Goal: Information Seeking & Learning: Learn about a topic

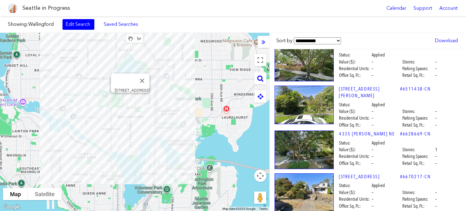
scroll to position [12156, 0]
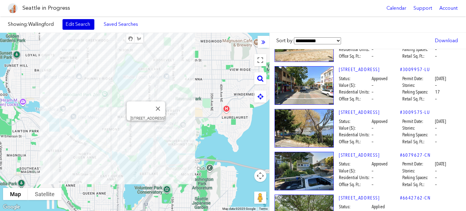
click at [70, 22] on link "Edit Search" at bounding box center [78, 24] width 32 height 10
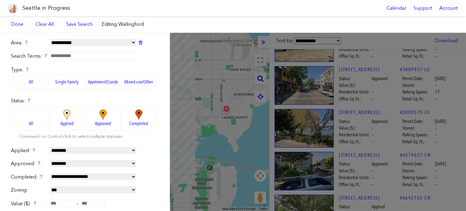
click at [80, 42] on select "**********" at bounding box center [93, 42] width 86 height 7
click at [50, 39] on select "**********" at bounding box center [93, 42] width 86 height 7
click at [224, 71] on div "**********" at bounding box center [233, 122] width 466 height 178
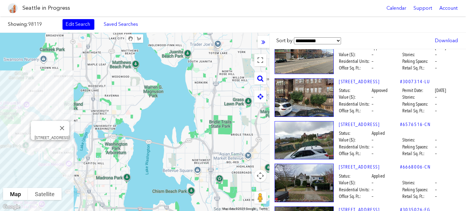
scroll to position [9551, 0]
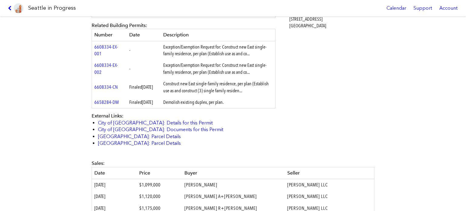
scroll to position [243, 0]
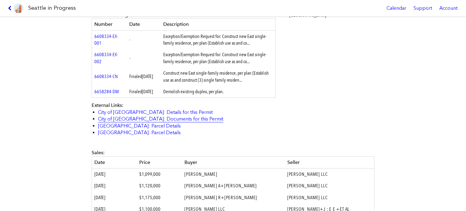
click at [174, 122] on link "City of [GEOGRAPHIC_DATA]: Documents for this Permit" at bounding box center [160, 119] width 125 height 6
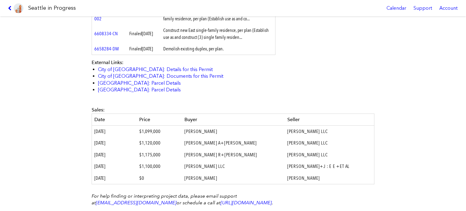
scroll to position [342, 0]
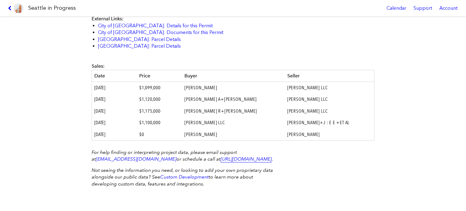
click at [221, 157] on link "[URL][DOMAIN_NAME]" at bounding box center [246, 159] width 51 height 6
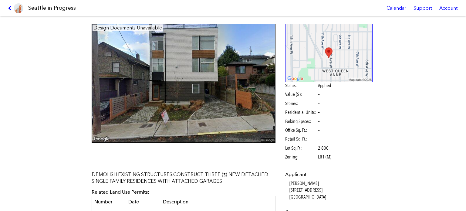
scroll to position [0, 0]
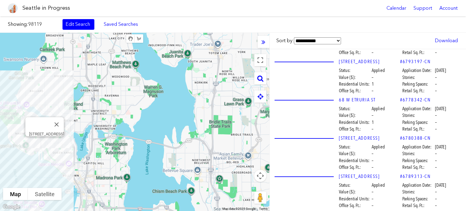
scroll to position [7755, 0]
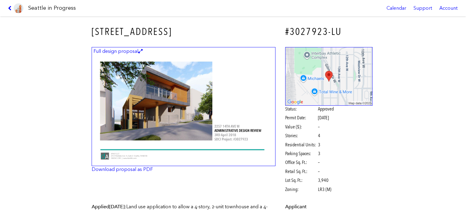
click at [179, 98] on img at bounding box center [184, 106] width 184 height 119
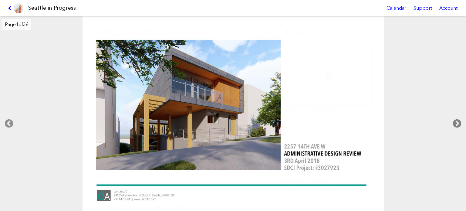
click at [455, 121] on icon at bounding box center [457, 123] width 18 height 19
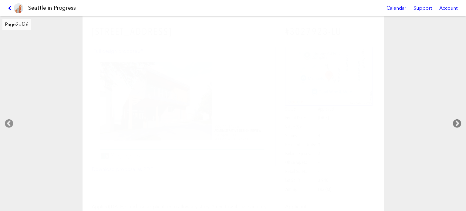
click at [455, 121] on icon at bounding box center [457, 123] width 18 height 19
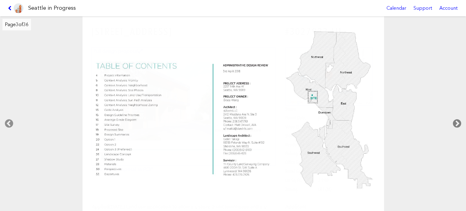
click at [455, 121] on icon at bounding box center [457, 123] width 18 height 19
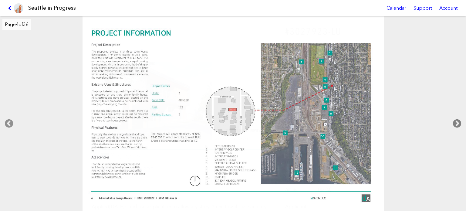
click at [455, 121] on icon at bounding box center [457, 123] width 18 height 19
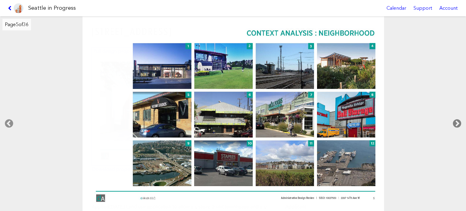
click at [455, 121] on icon at bounding box center [457, 123] width 18 height 19
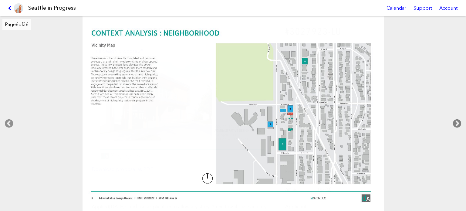
click at [455, 121] on icon at bounding box center [457, 123] width 18 height 19
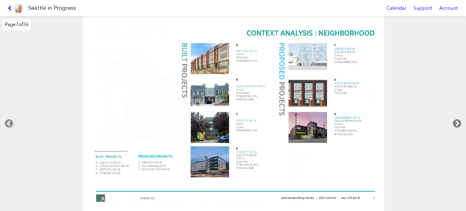
click at [455, 121] on icon at bounding box center [457, 123] width 18 height 19
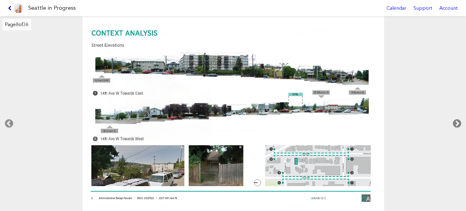
click at [455, 121] on icon at bounding box center [457, 123] width 18 height 19
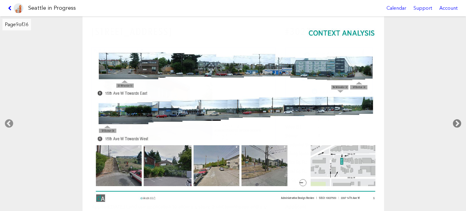
click at [455, 121] on icon at bounding box center [457, 123] width 18 height 19
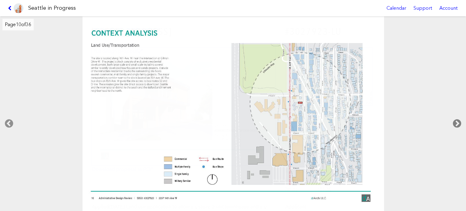
click at [454, 121] on icon at bounding box center [457, 123] width 18 height 19
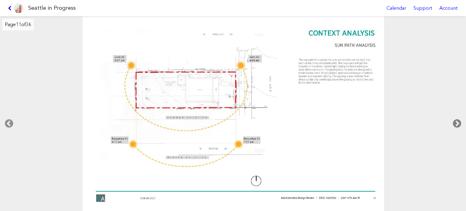
click at [454, 121] on icon at bounding box center [457, 123] width 18 height 19
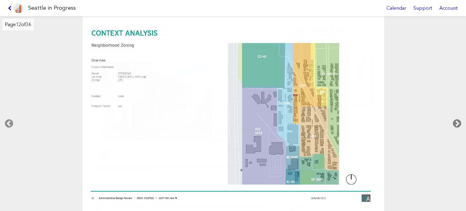
click at [454, 121] on icon at bounding box center [457, 123] width 18 height 19
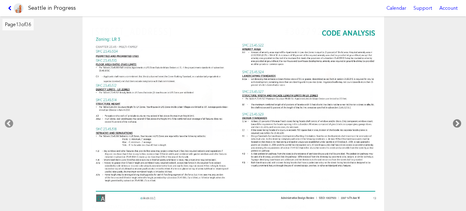
click at [454, 121] on icon at bounding box center [457, 123] width 18 height 19
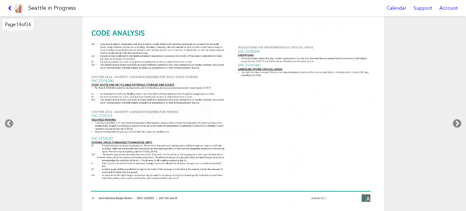
click at [454, 121] on icon at bounding box center [457, 123] width 18 height 19
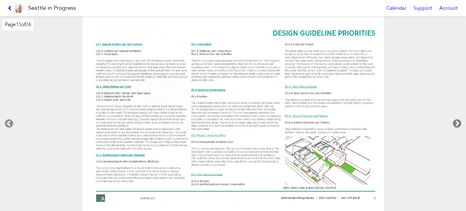
click at [454, 121] on icon at bounding box center [457, 123] width 18 height 19
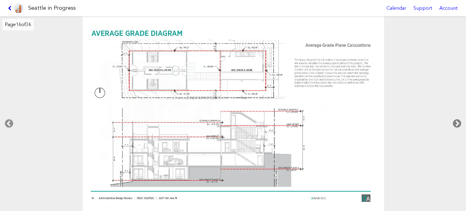
click at [454, 121] on icon at bounding box center [457, 123] width 18 height 19
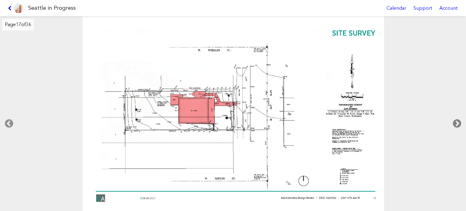
click at [454, 121] on icon at bounding box center [457, 123] width 18 height 19
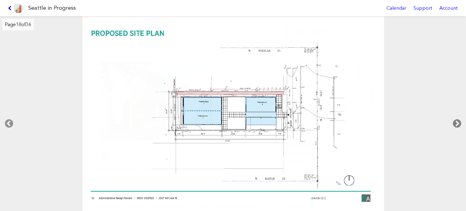
click at [454, 121] on icon at bounding box center [457, 123] width 18 height 19
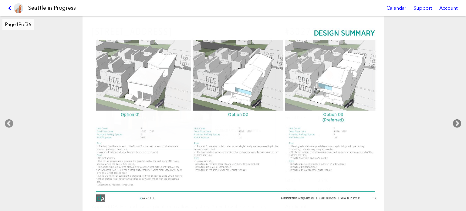
click at [454, 121] on icon at bounding box center [457, 123] width 18 height 19
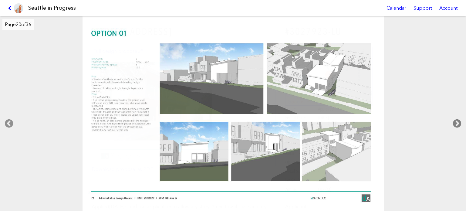
click at [454, 121] on icon at bounding box center [457, 123] width 18 height 19
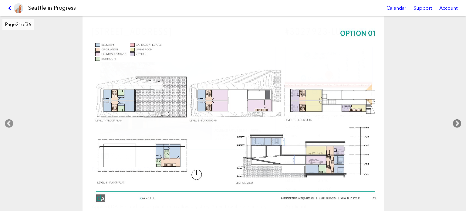
click at [454, 121] on icon at bounding box center [457, 123] width 18 height 19
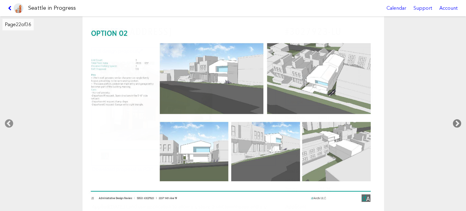
click at [454, 121] on icon at bounding box center [457, 123] width 18 height 19
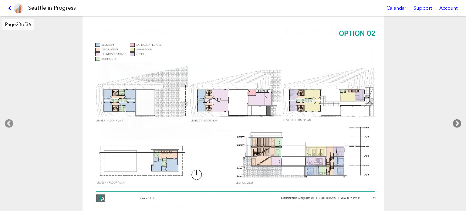
click at [454, 121] on icon at bounding box center [457, 123] width 18 height 19
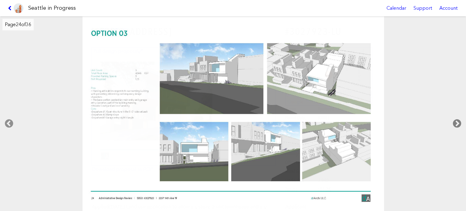
click at [454, 121] on icon at bounding box center [457, 123] width 18 height 19
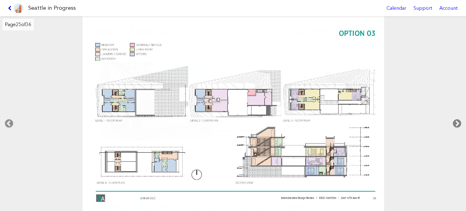
click at [454, 121] on icon at bounding box center [457, 123] width 18 height 19
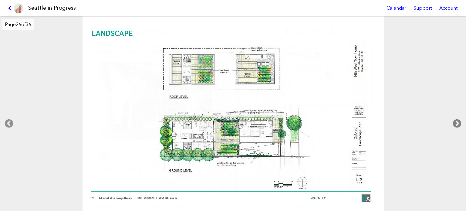
click at [454, 121] on icon at bounding box center [457, 123] width 18 height 19
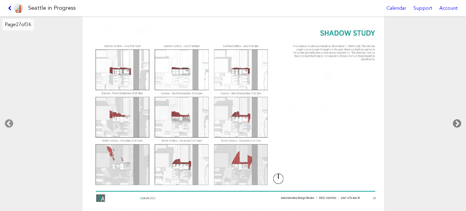
click at [454, 121] on icon at bounding box center [457, 123] width 18 height 19
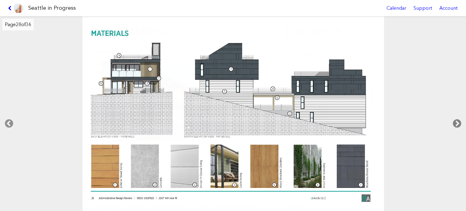
click at [454, 121] on icon at bounding box center [457, 123] width 18 height 19
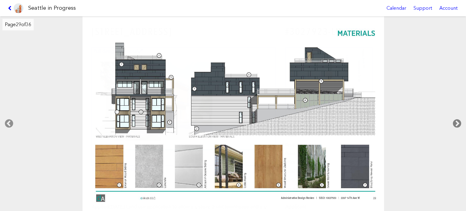
click at [454, 121] on icon at bounding box center [457, 123] width 18 height 19
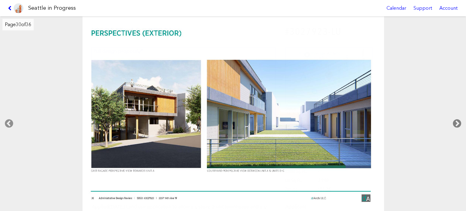
click at [454, 121] on icon at bounding box center [457, 123] width 18 height 19
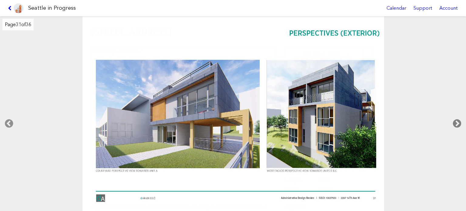
click at [454, 121] on icon at bounding box center [457, 123] width 18 height 19
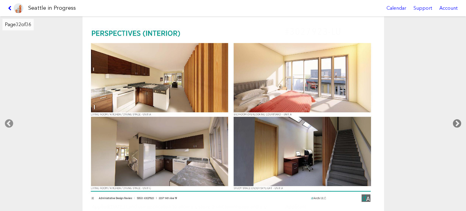
click at [454, 121] on icon at bounding box center [457, 123] width 18 height 19
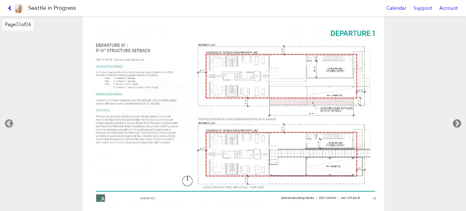
click at [454, 121] on icon at bounding box center [457, 123] width 18 height 19
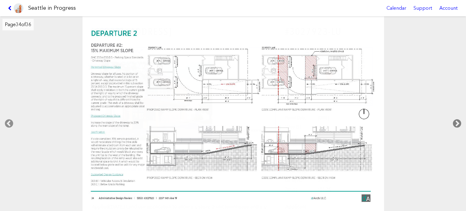
click at [454, 121] on icon at bounding box center [457, 123] width 18 height 19
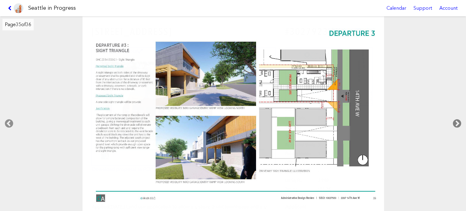
click at [454, 121] on icon at bounding box center [457, 123] width 18 height 19
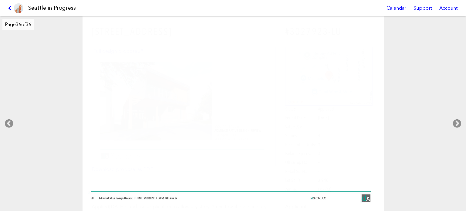
click at [10, 5] on link at bounding box center [15, 8] width 20 height 16
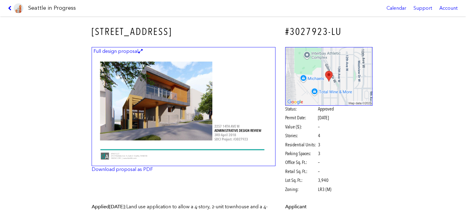
click at [10, 5] on link at bounding box center [15, 8] width 20 height 16
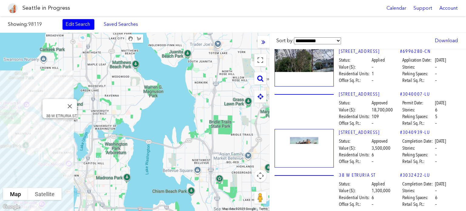
scroll to position [5742, 0]
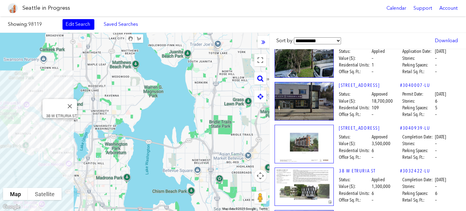
click at [315, 167] on img at bounding box center [304, 186] width 59 height 39
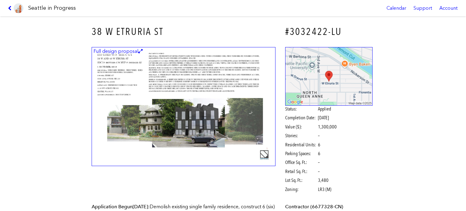
click at [7, 8] on link at bounding box center [15, 8] width 20 height 16
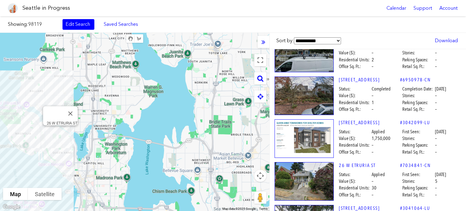
scroll to position [5115, 0]
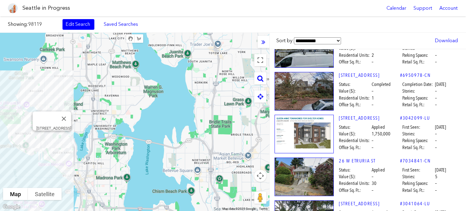
click at [318, 115] on img at bounding box center [304, 134] width 59 height 39
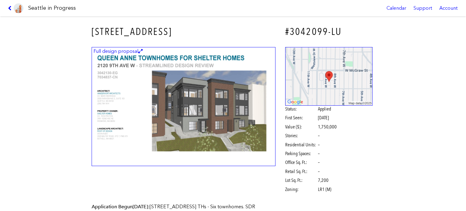
click at [145, 100] on img at bounding box center [184, 106] width 184 height 119
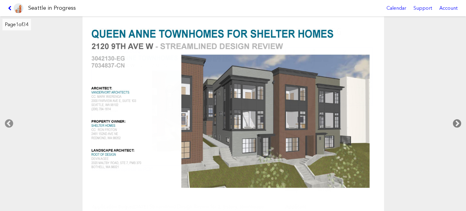
click at [459, 125] on icon at bounding box center [457, 123] width 18 height 19
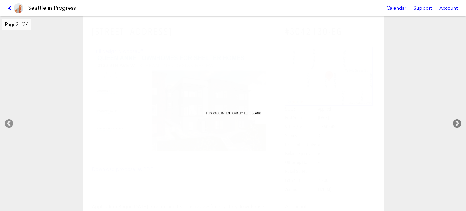
click at [457, 126] on icon at bounding box center [457, 123] width 18 height 19
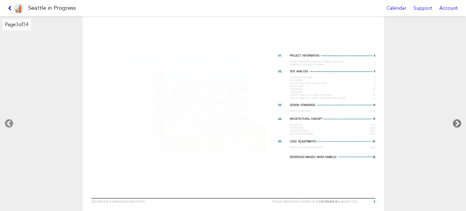
click at [456, 127] on icon at bounding box center [457, 123] width 18 height 19
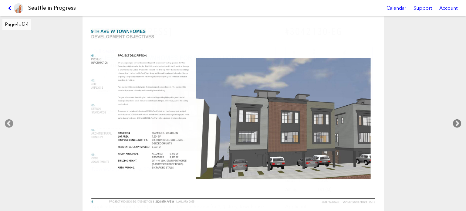
click at [453, 124] on icon at bounding box center [457, 123] width 18 height 19
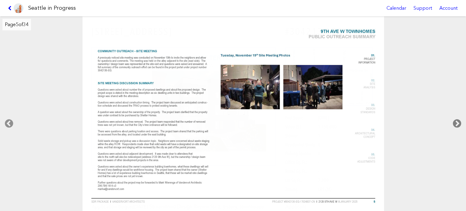
click at [453, 124] on icon at bounding box center [457, 123] width 18 height 19
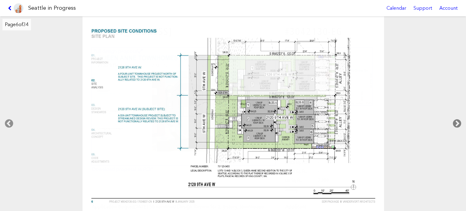
click at [453, 124] on icon at bounding box center [457, 123] width 18 height 19
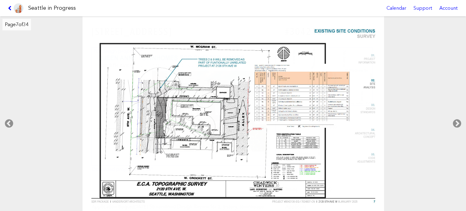
click at [437, 93] on div at bounding box center [233, 113] width 467 height 195
click at [451, 127] on icon at bounding box center [457, 123] width 18 height 19
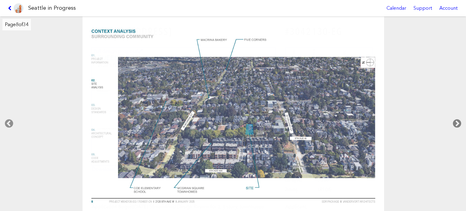
click at [450, 127] on icon at bounding box center [457, 123] width 18 height 19
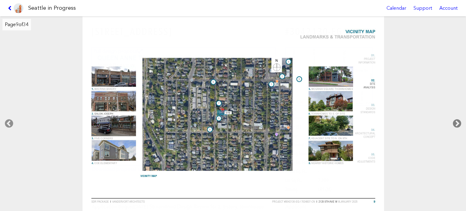
click at [459, 124] on icon at bounding box center [457, 123] width 18 height 19
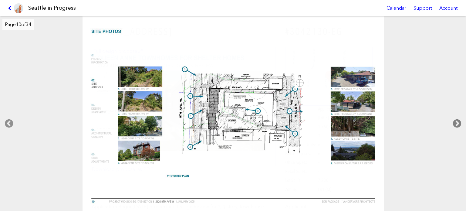
click at [459, 123] on icon at bounding box center [457, 123] width 18 height 19
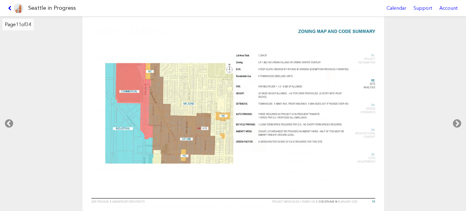
click at [454, 113] on div at bounding box center [233, 113] width 467 height 195
click at [459, 123] on icon at bounding box center [457, 123] width 18 height 19
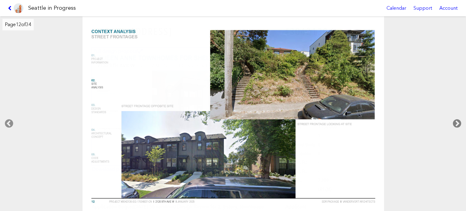
click at [460, 122] on icon at bounding box center [457, 123] width 18 height 19
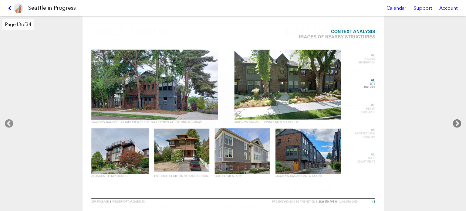
click at [460, 122] on icon at bounding box center [457, 123] width 18 height 19
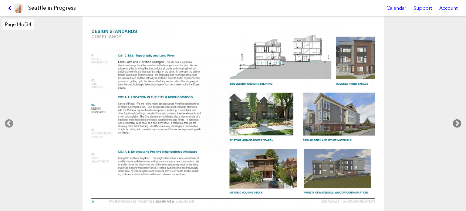
click at [460, 122] on icon at bounding box center [457, 123] width 18 height 19
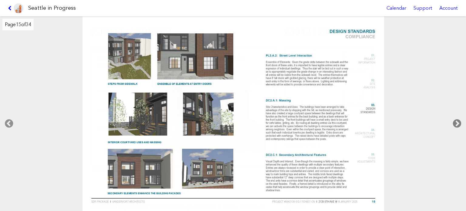
click at [460, 122] on icon at bounding box center [457, 123] width 18 height 19
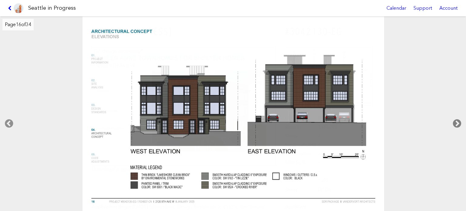
click at [460, 122] on icon at bounding box center [457, 123] width 18 height 19
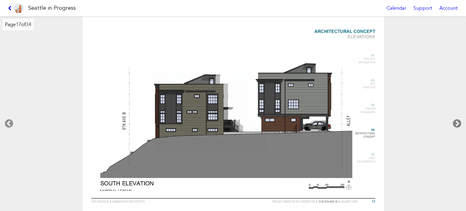
click at [460, 122] on icon at bounding box center [457, 123] width 18 height 19
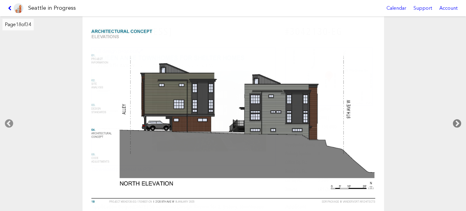
click at [460, 122] on icon at bounding box center [457, 123] width 18 height 19
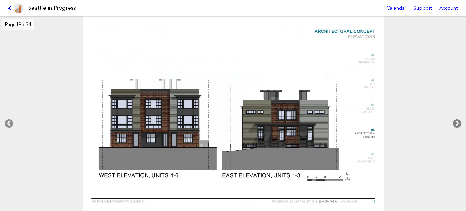
click at [460, 122] on icon at bounding box center [457, 123] width 18 height 19
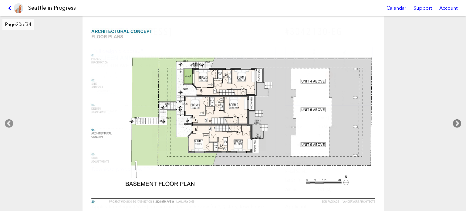
click at [460, 122] on icon at bounding box center [457, 123] width 18 height 19
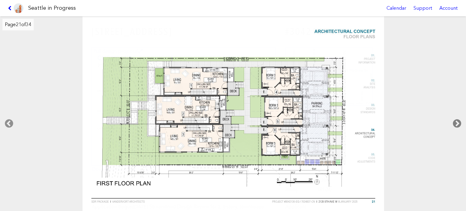
click at [460, 122] on icon at bounding box center [457, 123] width 18 height 19
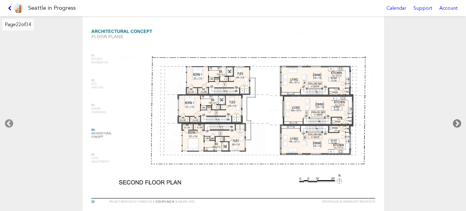
click at [457, 120] on icon at bounding box center [457, 123] width 18 height 19
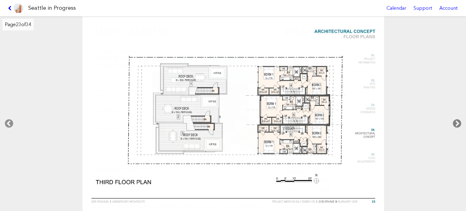
click at [454, 119] on icon at bounding box center [457, 123] width 18 height 19
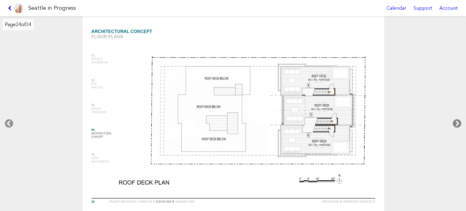
click at [453, 118] on icon at bounding box center [457, 123] width 18 height 19
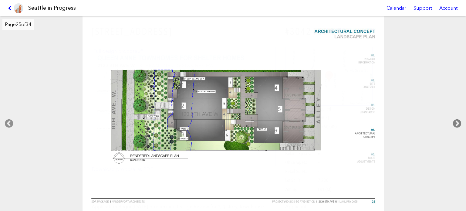
click at [452, 118] on icon at bounding box center [457, 123] width 18 height 19
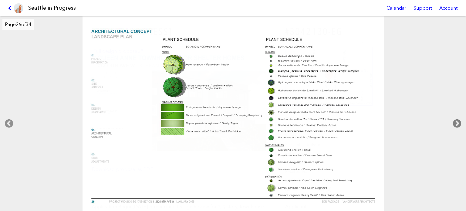
click at [451, 117] on icon at bounding box center [457, 123] width 18 height 19
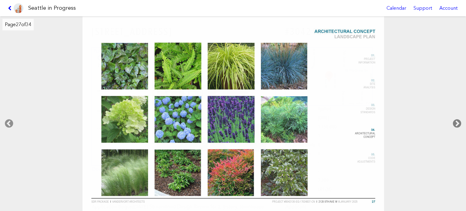
click at [450, 117] on icon at bounding box center [457, 123] width 18 height 19
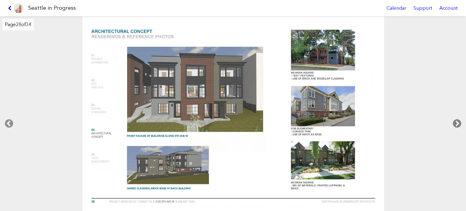
click at [450, 117] on icon at bounding box center [457, 123] width 18 height 19
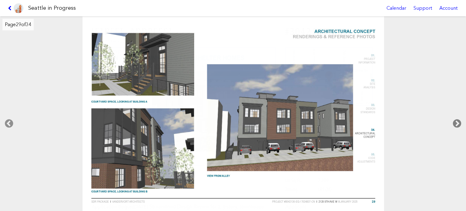
click at [450, 117] on icon at bounding box center [457, 123] width 18 height 19
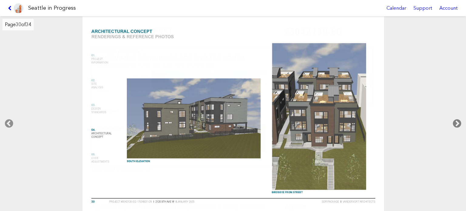
click at [450, 117] on icon at bounding box center [457, 123] width 18 height 19
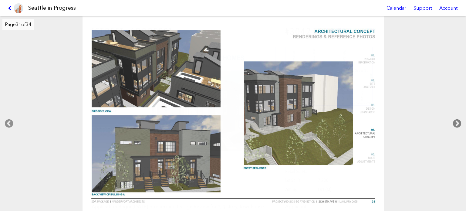
click at [450, 117] on icon at bounding box center [457, 123] width 18 height 19
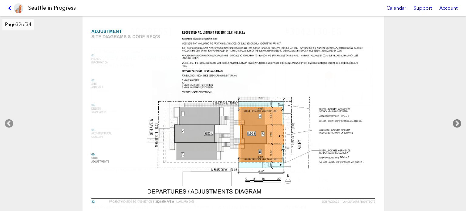
click at [450, 117] on icon at bounding box center [457, 123] width 18 height 19
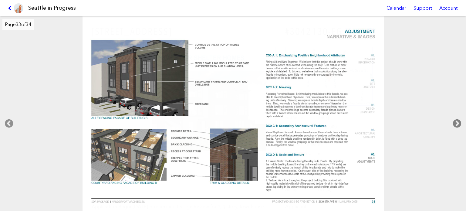
click at [450, 117] on icon at bounding box center [457, 123] width 18 height 19
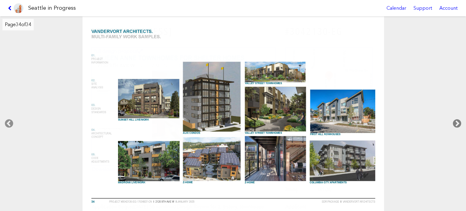
click at [450, 117] on icon at bounding box center [457, 123] width 18 height 19
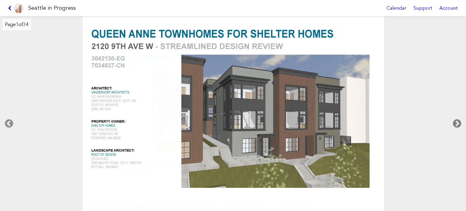
click at [450, 117] on icon at bounding box center [457, 123] width 18 height 19
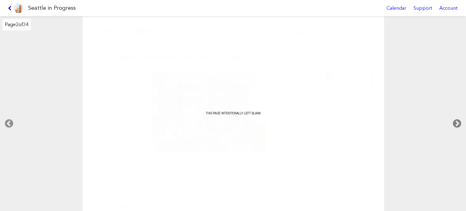
click at [450, 117] on icon at bounding box center [457, 123] width 18 height 19
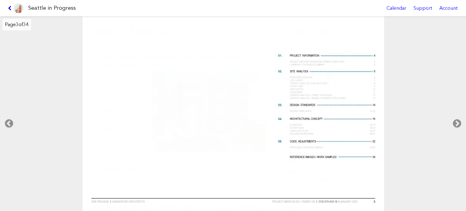
click at [8, 8] on icon at bounding box center [11, 8] width 6 height 5
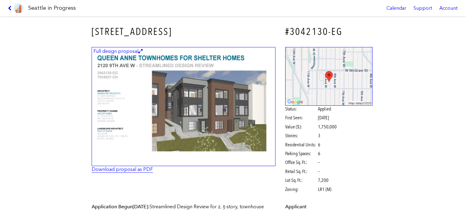
click at [138, 167] on link "Download proposal as PDF" at bounding box center [122, 169] width 61 height 6
click at [8, 5] on link at bounding box center [15, 8] width 20 height 16
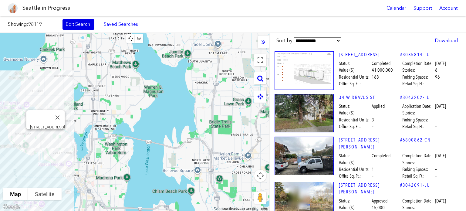
click at [84, 21] on link "Edit Search" at bounding box center [78, 24] width 32 height 10
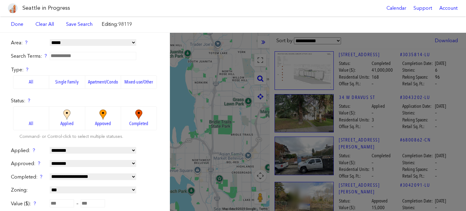
click at [84, 21] on link "Save Search" at bounding box center [79, 24] width 26 height 7
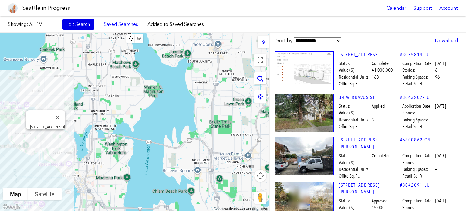
click at [69, 24] on link "Edit Search" at bounding box center [78, 24] width 32 height 10
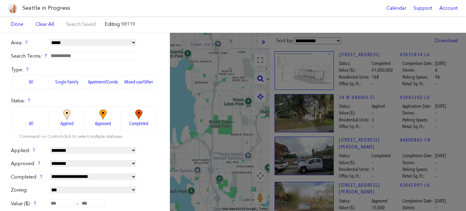
click at [65, 42] on select "**********" at bounding box center [93, 42] width 86 height 7
select select "**********"
click at [50, 39] on select "**********" at bounding box center [93, 42] width 86 height 7
click at [198, 61] on div "**********" at bounding box center [233, 122] width 466 height 178
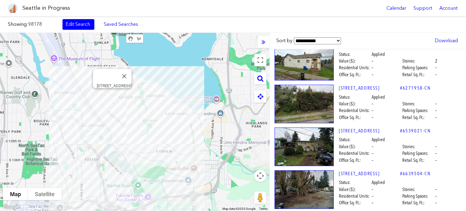
scroll to position [3813, 0]
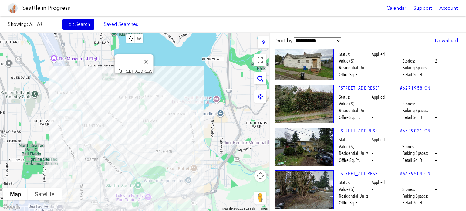
click at [88, 23] on link "Edit Search" at bounding box center [78, 24] width 32 height 10
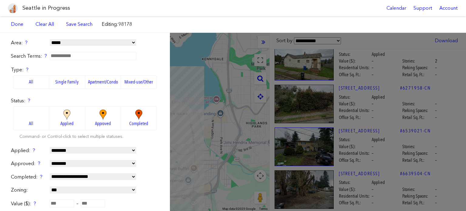
click at [65, 41] on select "**********" at bounding box center [93, 42] width 86 height 7
select select
click at [50, 39] on select "**********" at bounding box center [93, 42] width 86 height 7
click at [96, 23] on span "All Projects" at bounding box center [92, 24] width 24 height 6
click at [58, 26] on span "Done Clear All Save Search Search Saved Editing: All Projects" at bounding box center [56, 24] width 96 height 10
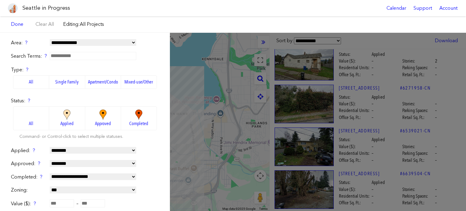
click at [73, 56] on input "text" at bounding box center [93, 56] width 86 height 8
click at [91, 49] on form "**********" at bounding box center [85, 184] width 148 height 291
click at [62, 79] on label "Single Family" at bounding box center [67, 81] width 36 height 13
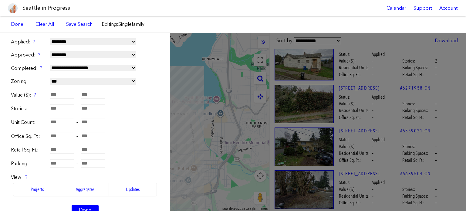
scroll to position [121, 0]
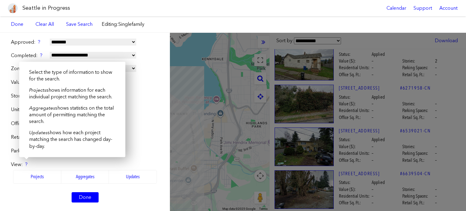
click at [26, 161] on div "?" at bounding box center [26, 164] width 2 height 7
click at [144, 112] on div "Unit Count: –" at bounding box center [85, 109] width 148 height 7
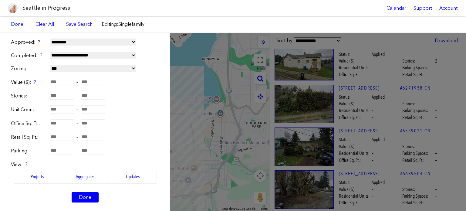
click at [86, 174] on label "Aggregates" at bounding box center [85, 176] width 48 height 13
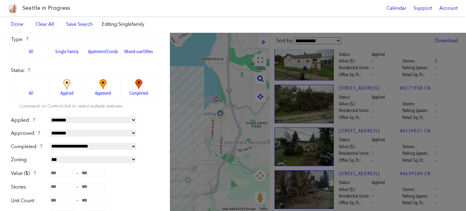
scroll to position [30, 0]
click at [232, 87] on div "**********" at bounding box center [233, 122] width 466 height 178
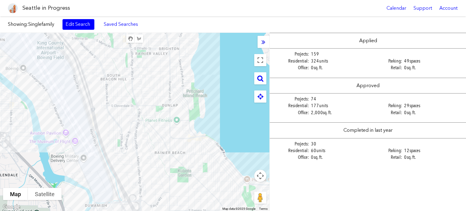
click at [268, 43] on div at bounding box center [264, 42] width 12 height 12
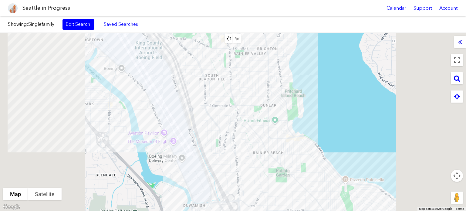
click at [459, 43] on icon at bounding box center [460, 42] width 4 height 7
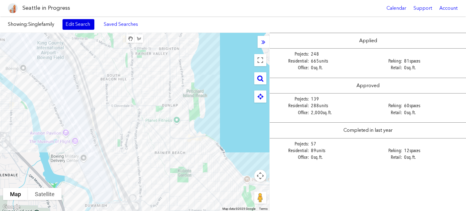
click at [72, 22] on link "Edit Search" at bounding box center [78, 24] width 32 height 10
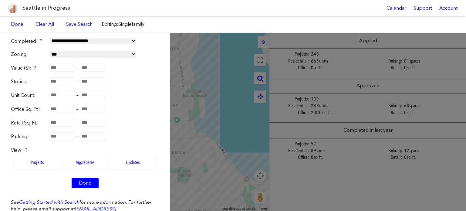
scroll to position [152, 0]
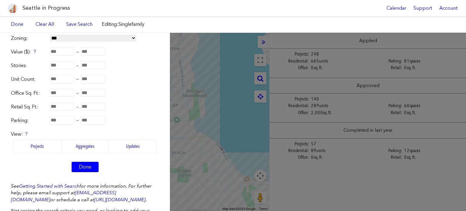
click at [118, 144] on label "Updates" at bounding box center [133, 146] width 48 height 13
click at [263, 123] on div "**********" at bounding box center [233, 122] width 466 height 178
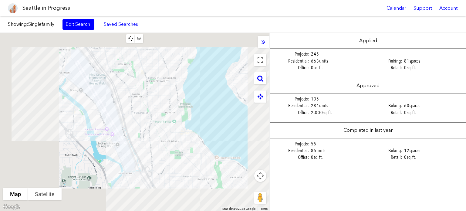
select select "****"
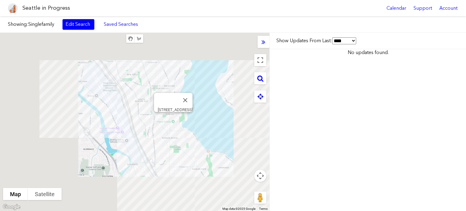
select select "****"
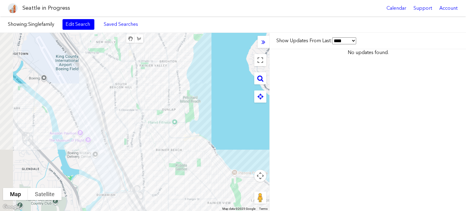
select select "****"
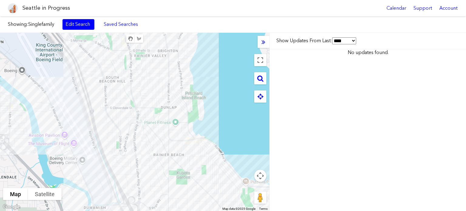
click at [336, 40] on select "*** **** ***** ******* ****" at bounding box center [344, 40] width 24 height 7
select select "****"
click at [336, 40] on select "*** **** ***** ******* ****" at bounding box center [344, 40] width 24 height 7
select select "****"
click at [73, 23] on link "Edit Search" at bounding box center [78, 24] width 32 height 10
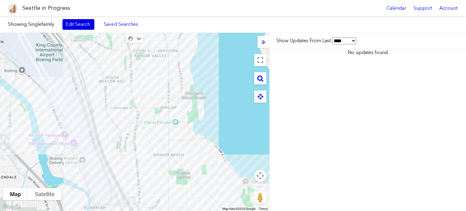
select select "****"
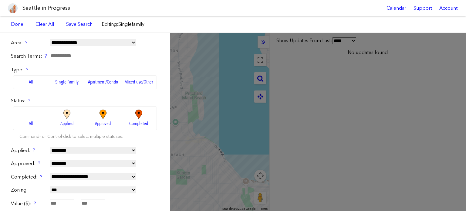
select select "****"
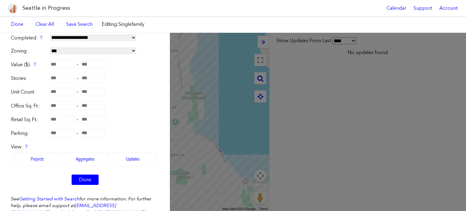
select select "****"
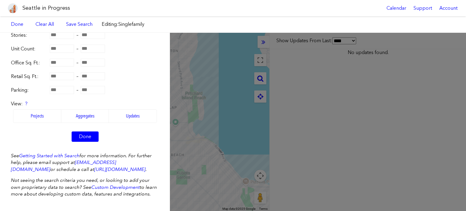
scroll to position [188, 0]
select select "****"
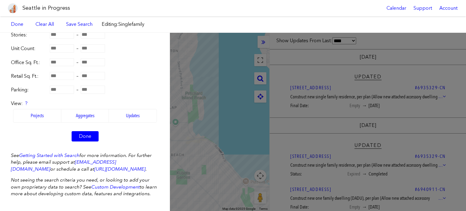
click at [44, 109] on label "Projects" at bounding box center [37, 115] width 48 height 13
select select "****"
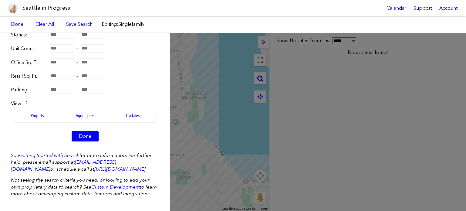
select select "****"
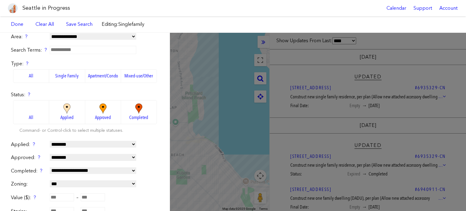
scroll to position [0, 0]
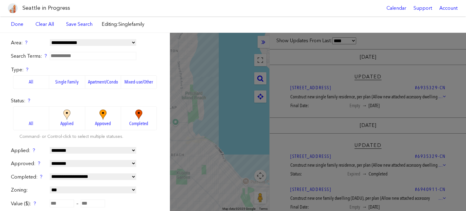
select select "****"
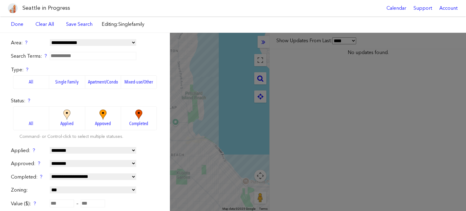
select select "****"
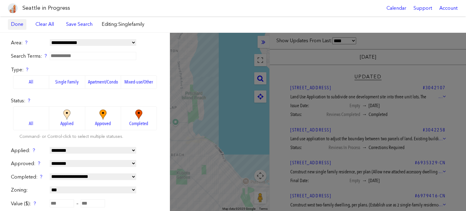
click at [23, 28] on link "Done" at bounding box center [17, 24] width 19 height 10
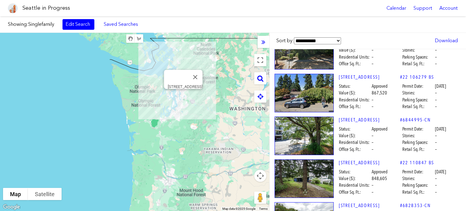
scroll to position [12094, 0]
